Goal: Transaction & Acquisition: Book appointment/travel/reservation

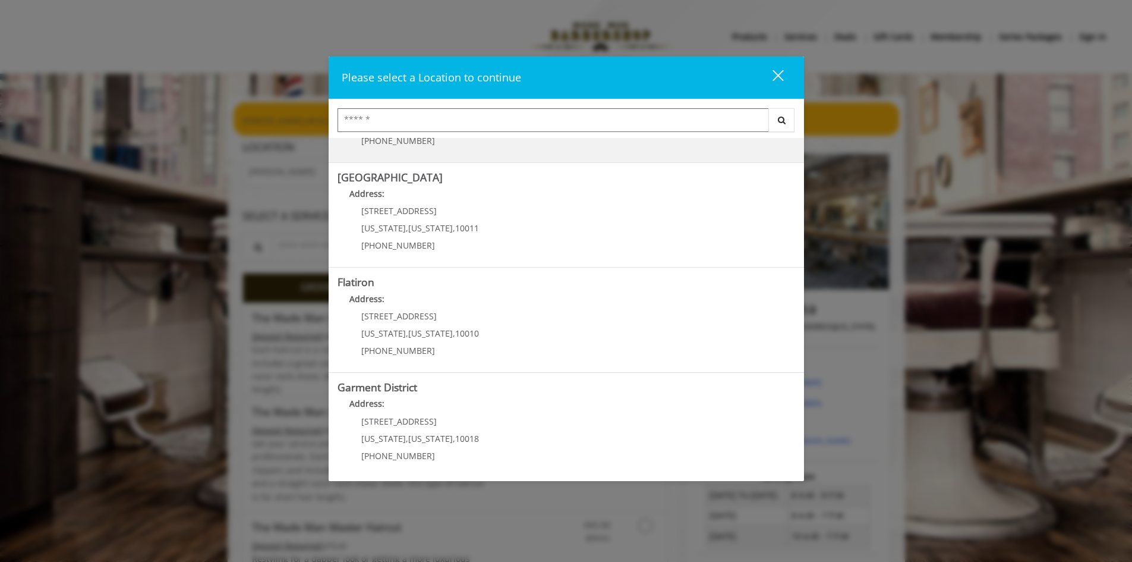
scroll to position [188, 0]
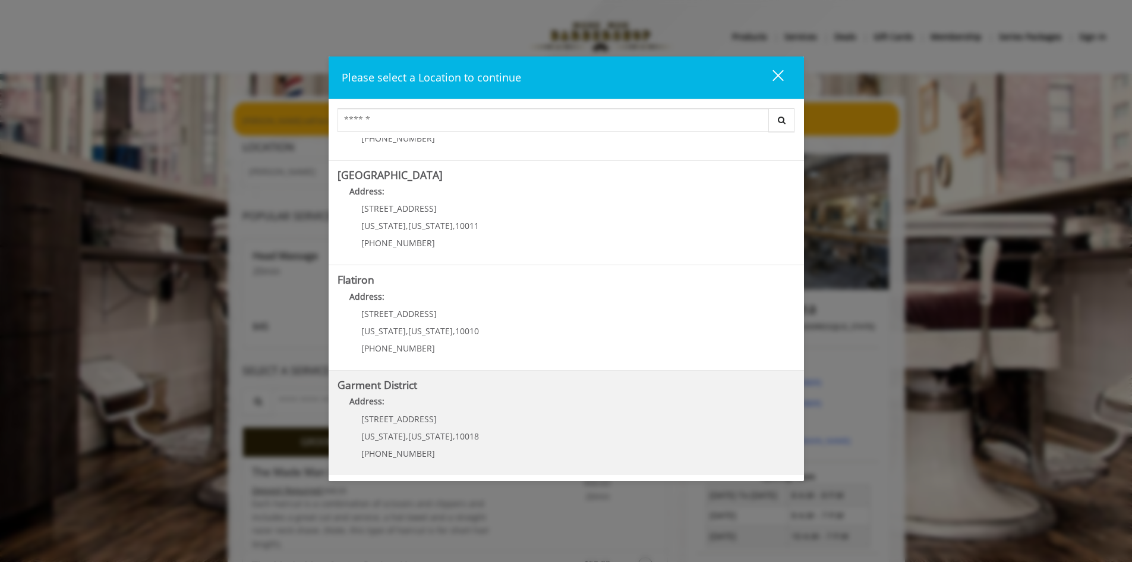
click at [407, 404] on District "Address:" at bounding box center [567, 404] width 458 height 19
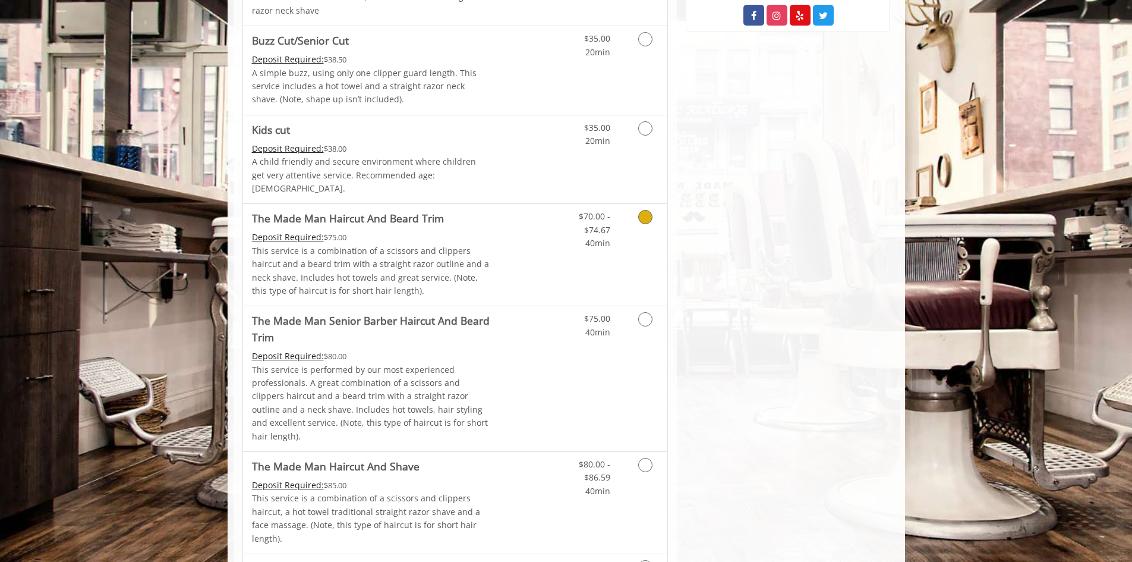
scroll to position [713, 0]
click at [648, 209] on icon "Grooming services" at bounding box center [645, 216] width 14 height 14
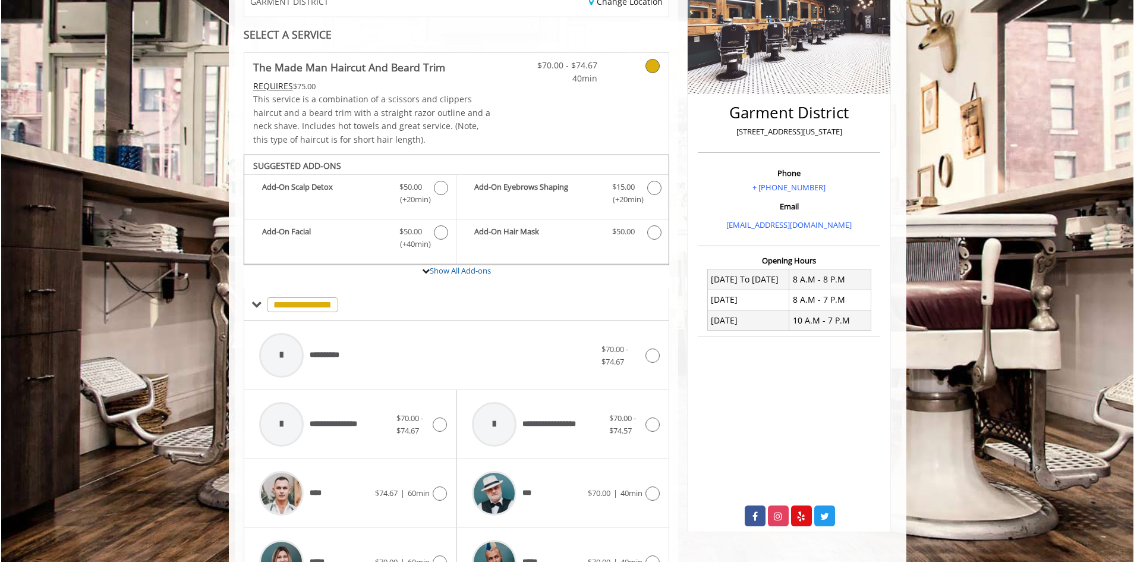
scroll to position [367, 0]
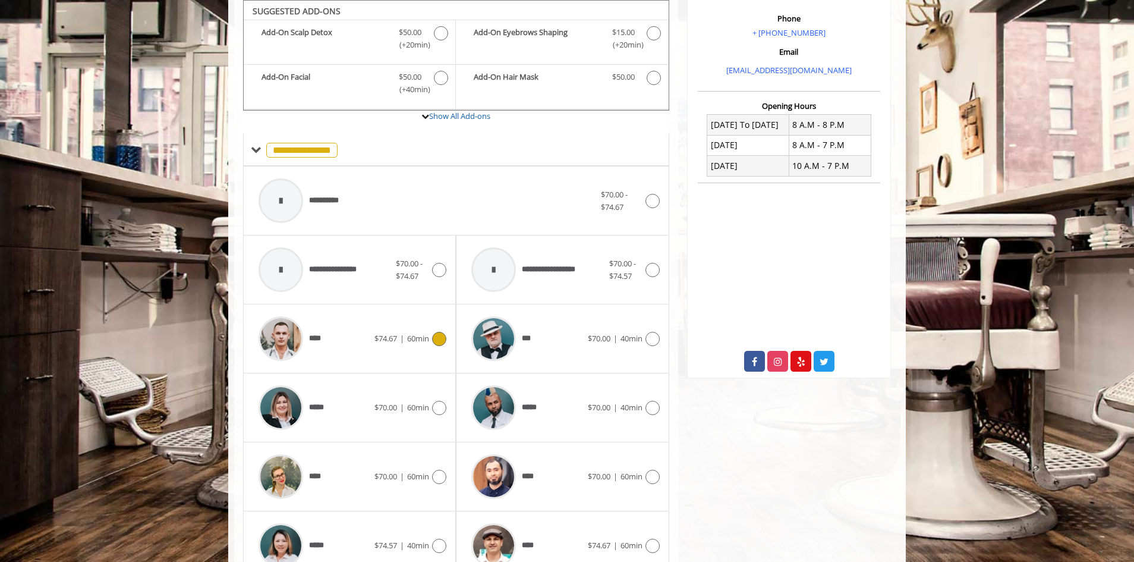
click at [436, 332] on icon at bounding box center [439, 339] width 14 height 14
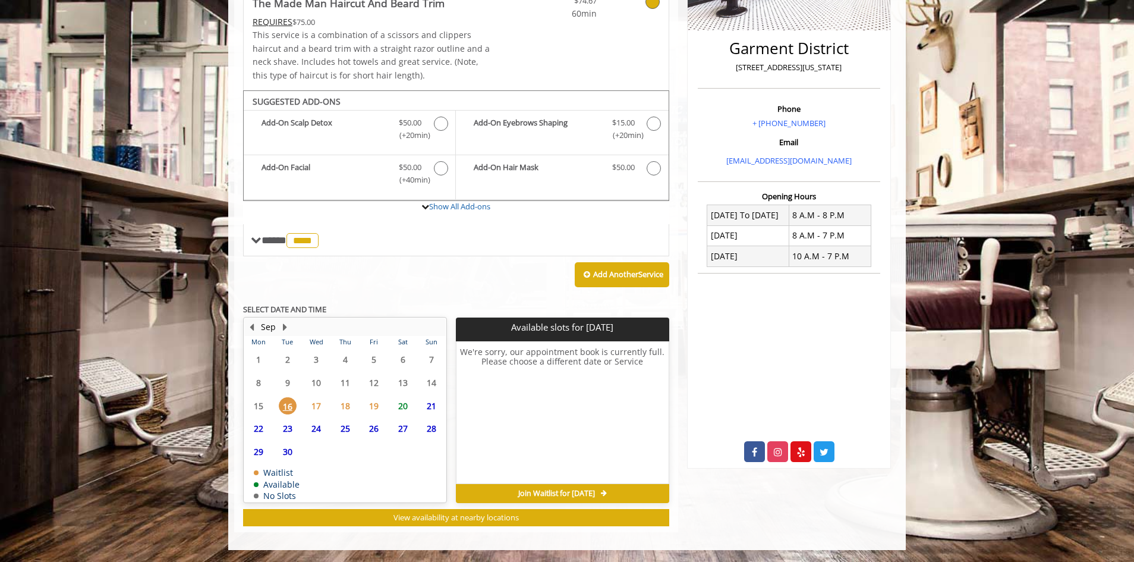
scroll to position [276, 0]
click at [403, 402] on span "20" at bounding box center [403, 405] width 18 height 17
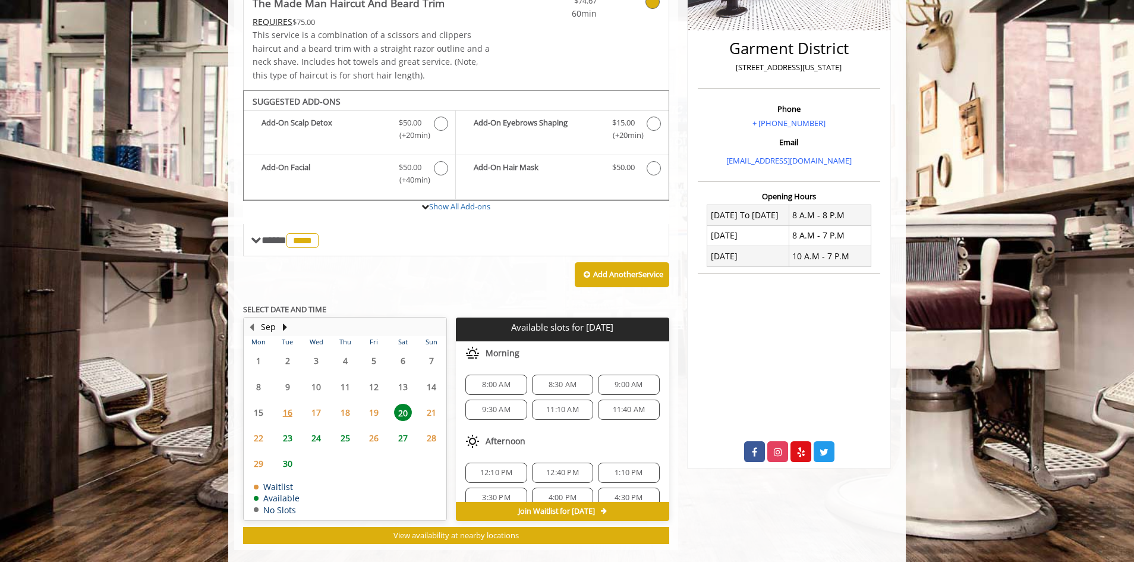
scroll to position [294, 0]
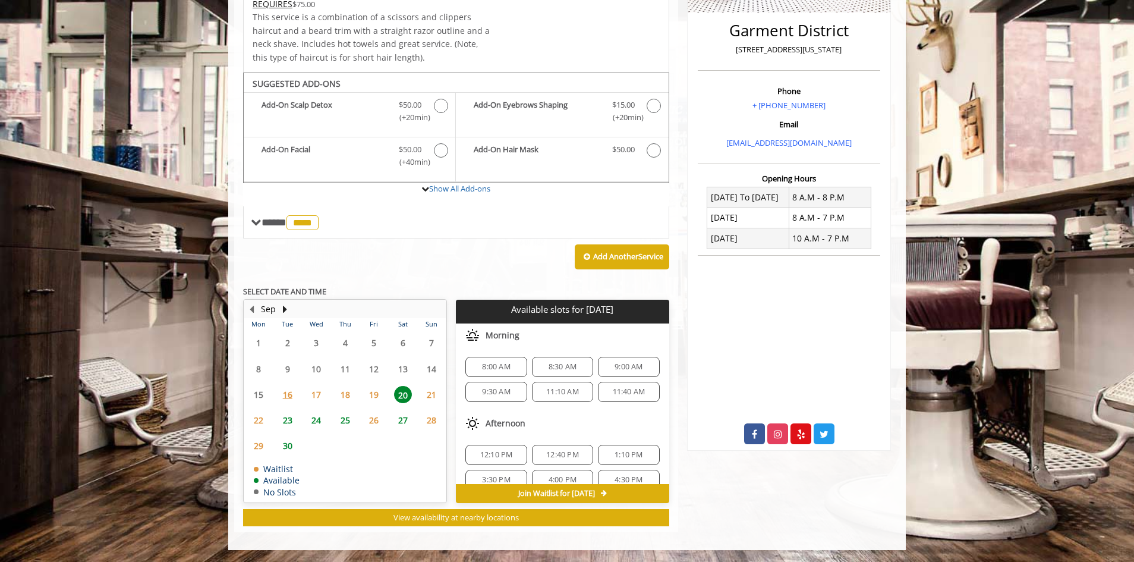
click at [291, 420] on span "23" at bounding box center [288, 419] width 18 height 17
click at [401, 400] on span "20" at bounding box center [403, 394] width 18 height 17
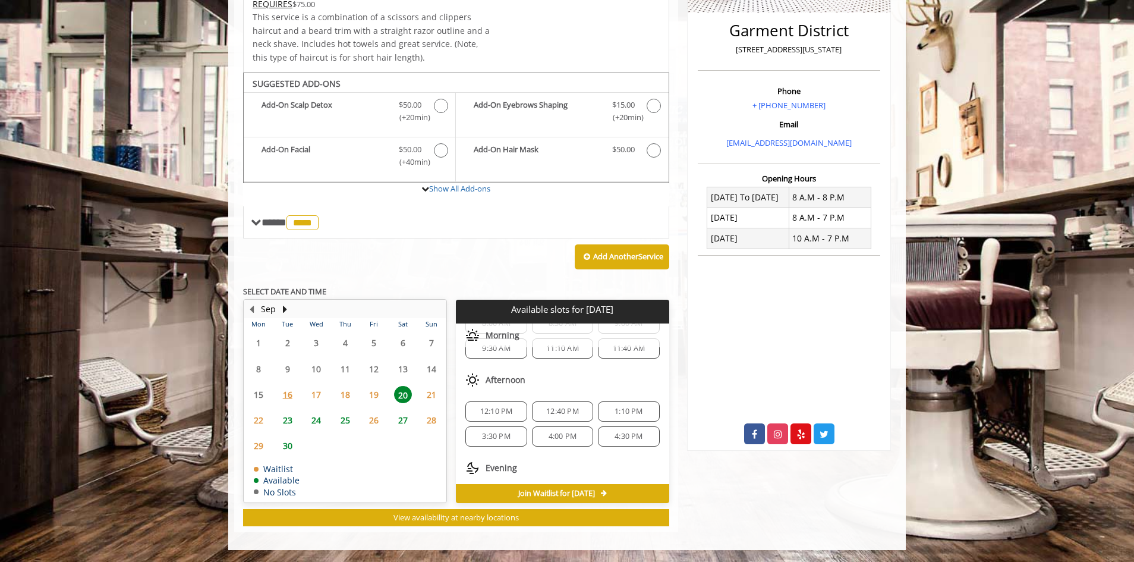
scroll to position [44, 0]
click at [428, 401] on span "21" at bounding box center [432, 394] width 18 height 17
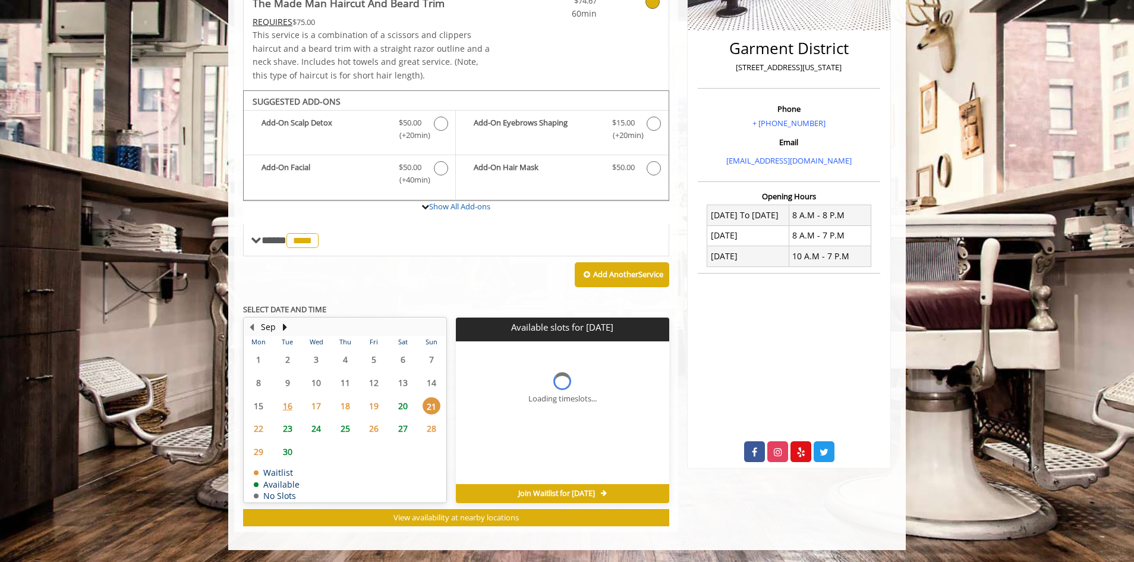
scroll to position [0, 0]
click at [405, 410] on span "20" at bounding box center [403, 405] width 18 height 17
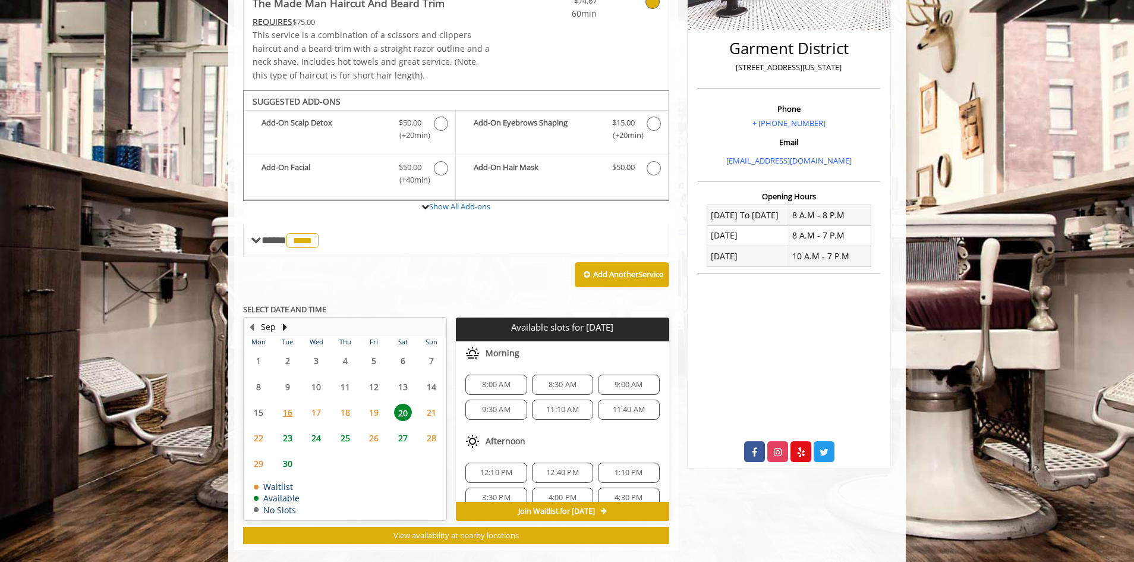
scroll to position [294, 0]
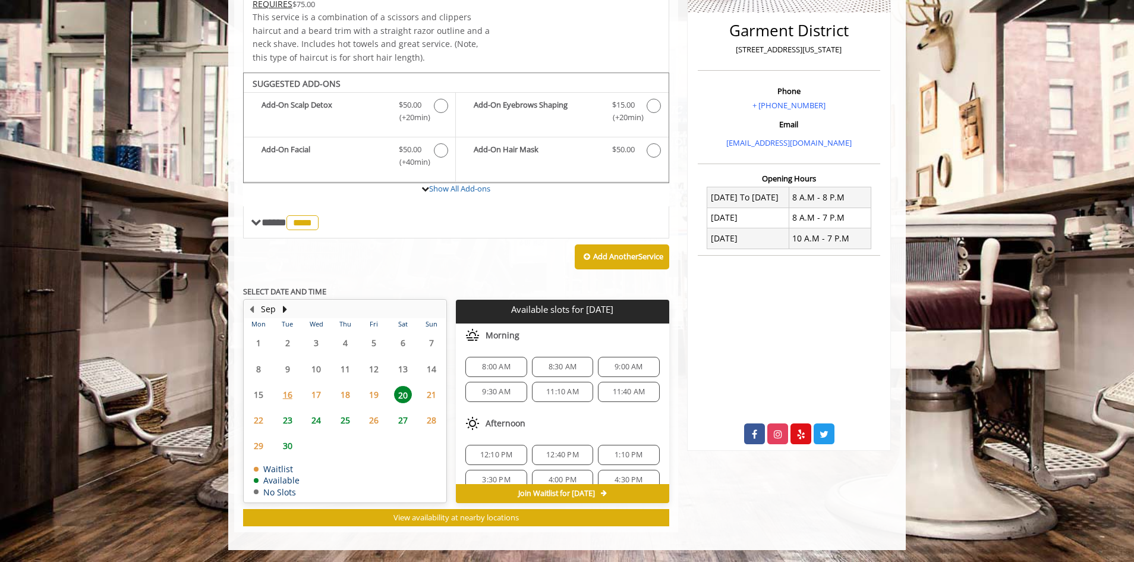
click at [289, 421] on span "23" at bounding box center [288, 419] width 18 height 17
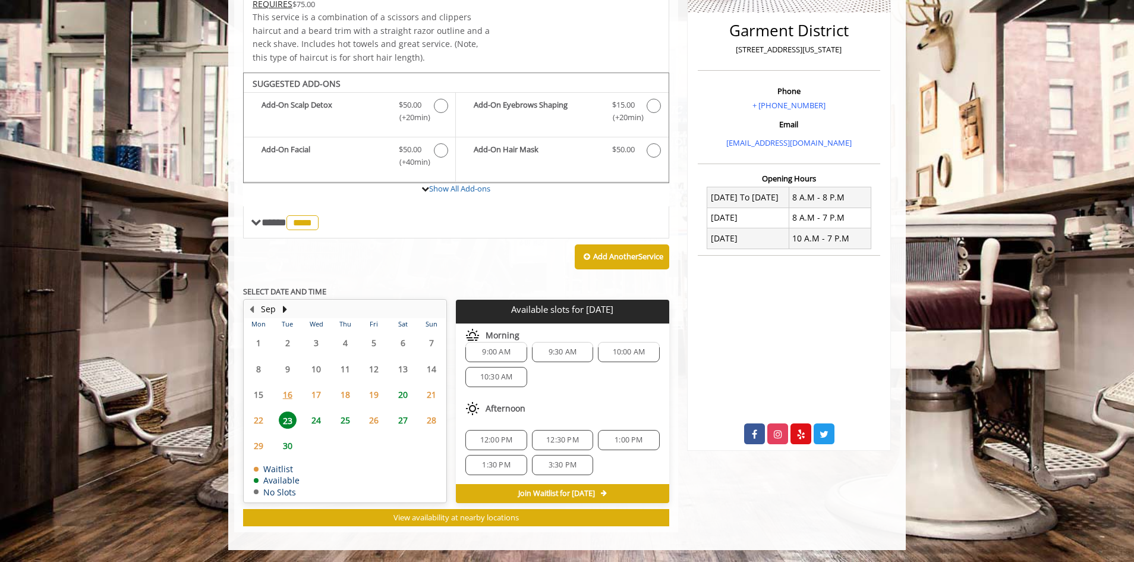
scroll to position [15, 0]
click at [579, 462] on span "3:30 PM" at bounding box center [562, 464] width 51 height 10
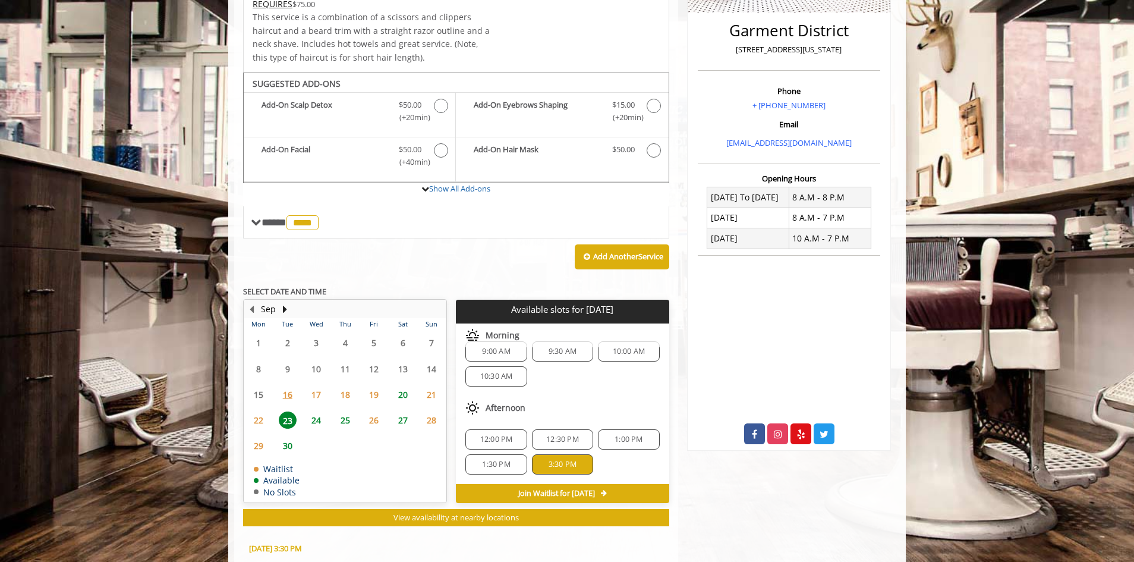
scroll to position [509, 0]
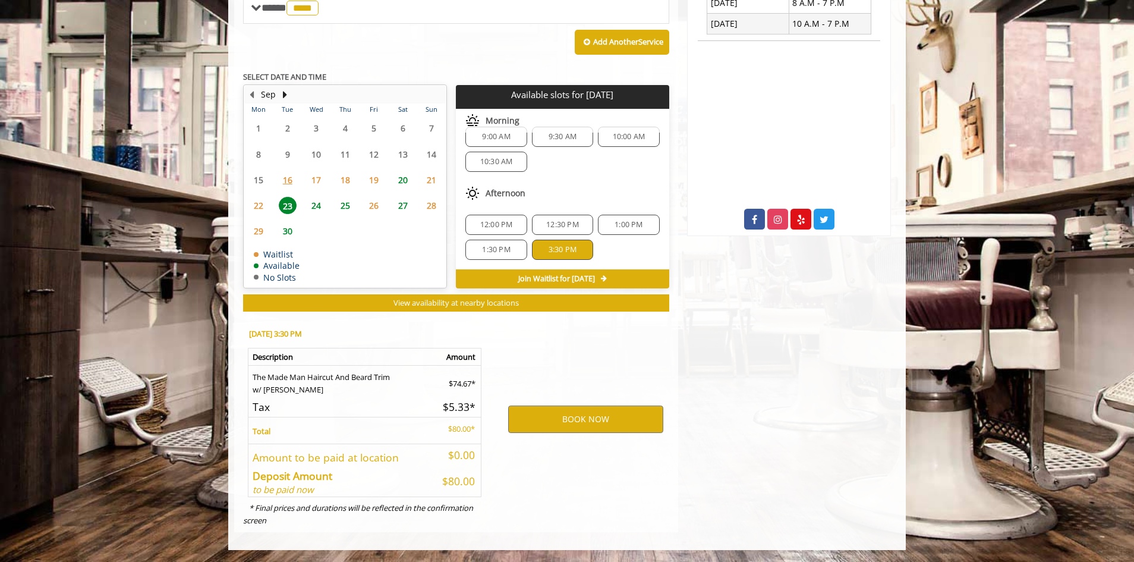
click at [499, 223] on span "12:00 PM" at bounding box center [496, 225] width 33 height 10
click at [596, 414] on button "BOOK NOW" at bounding box center [585, 418] width 155 height 27
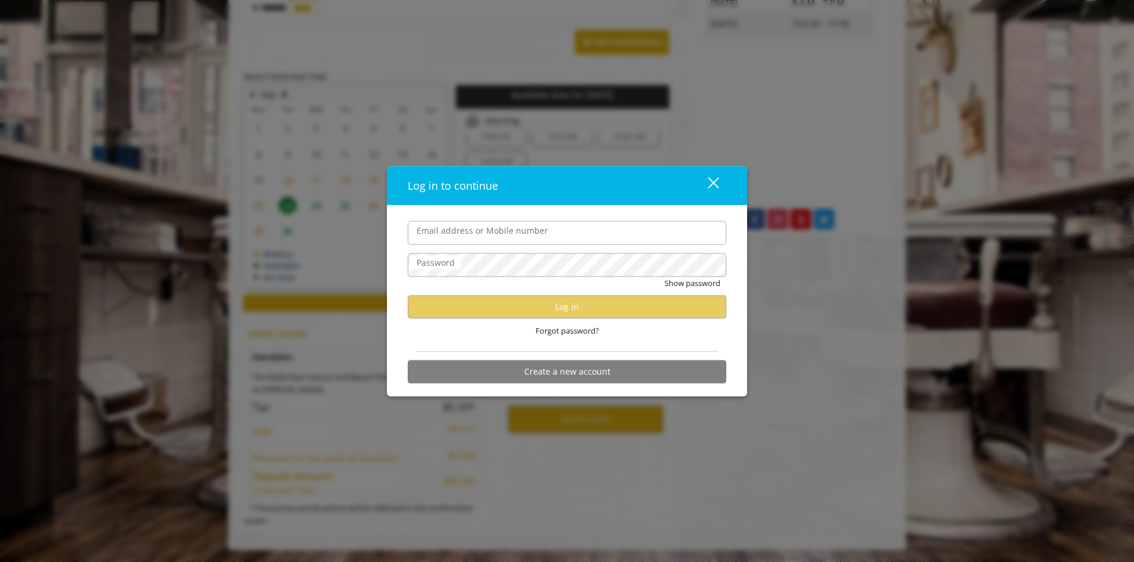
type input "**********"
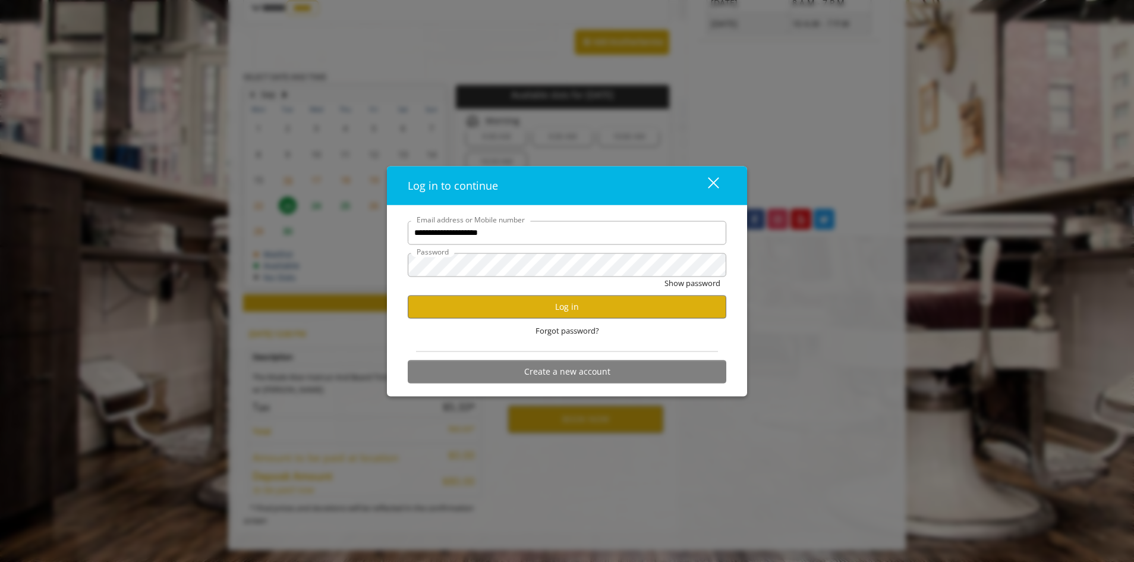
scroll to position [0, 0]
click at [561, 311] on button "Log in" at bounding box center [567, 306] width 319 height 23
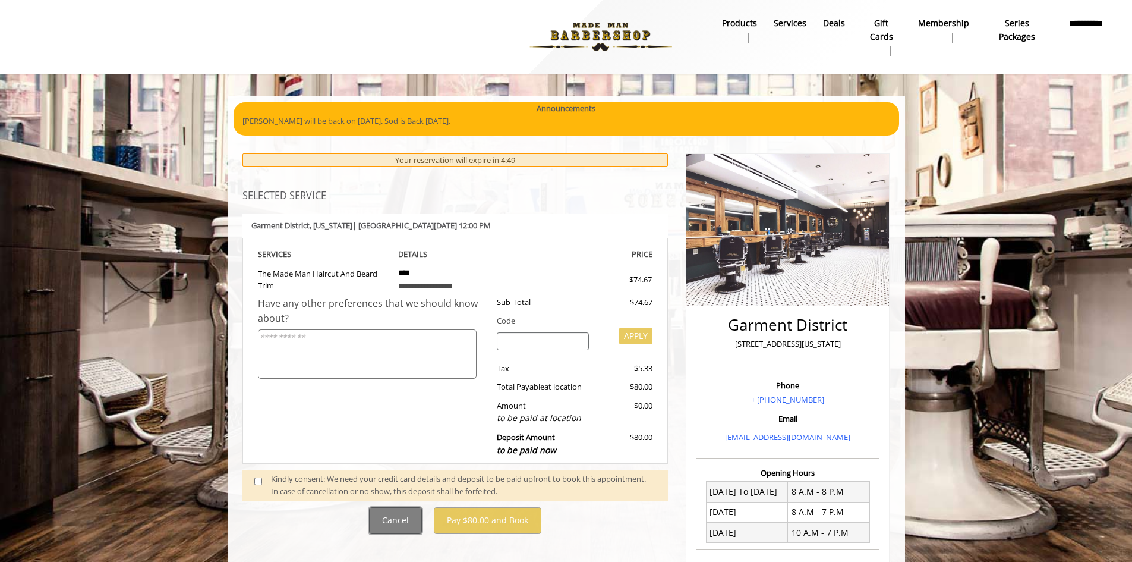
click at [402, 517] on button "Cancel" at bounding box center [395, 520] width 53 height 27
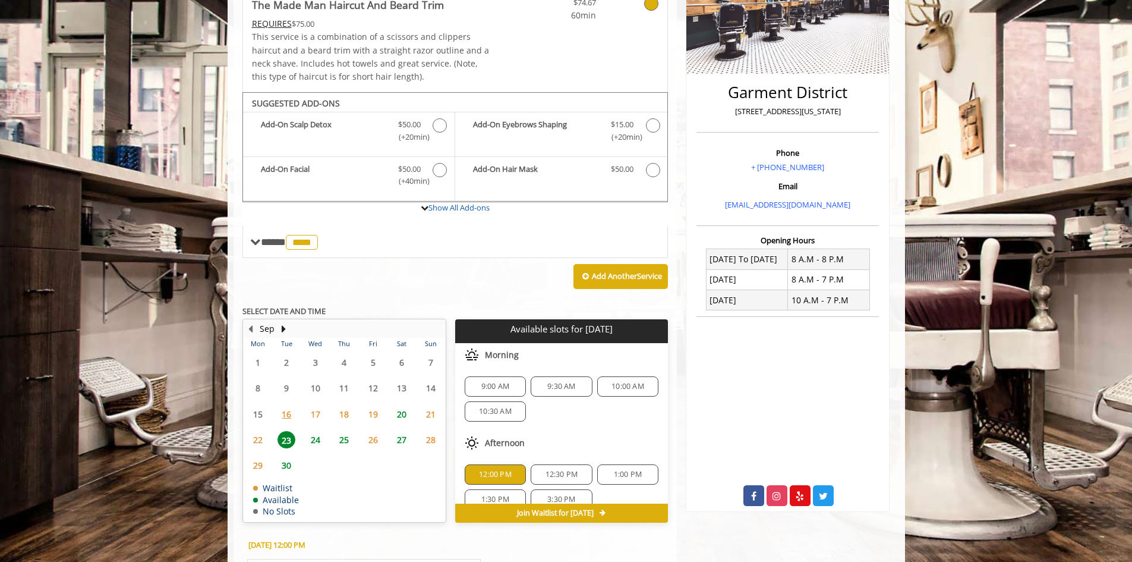
scroll to position [297, 0]
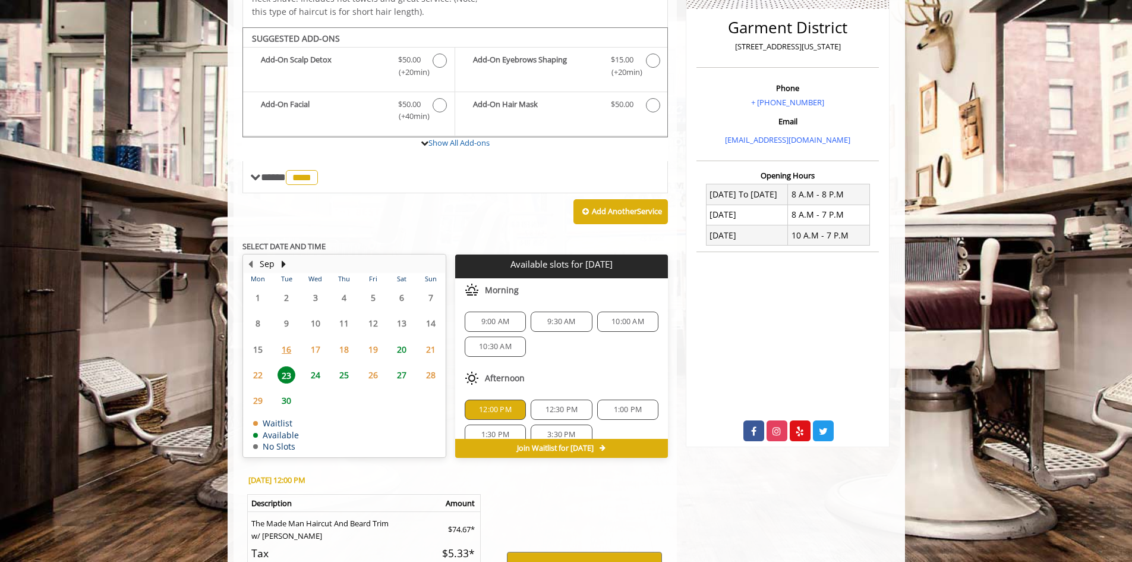
click at [402, 349] on span "20" at bounding box center [402, 349] width 18 height 17
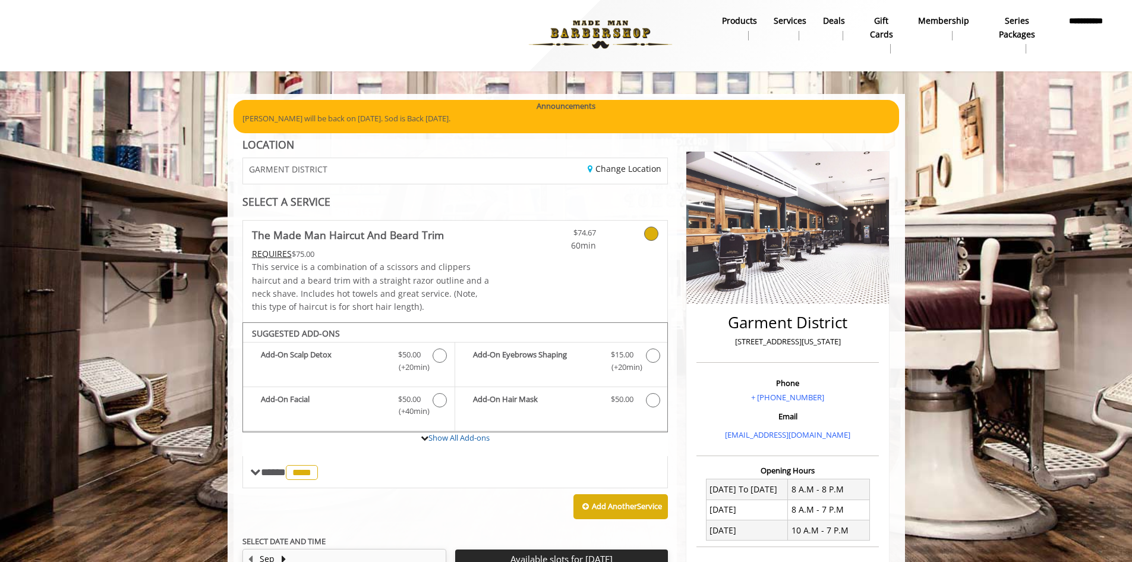
scroll to position [0, 0]
